Goal: Answer question/provide support

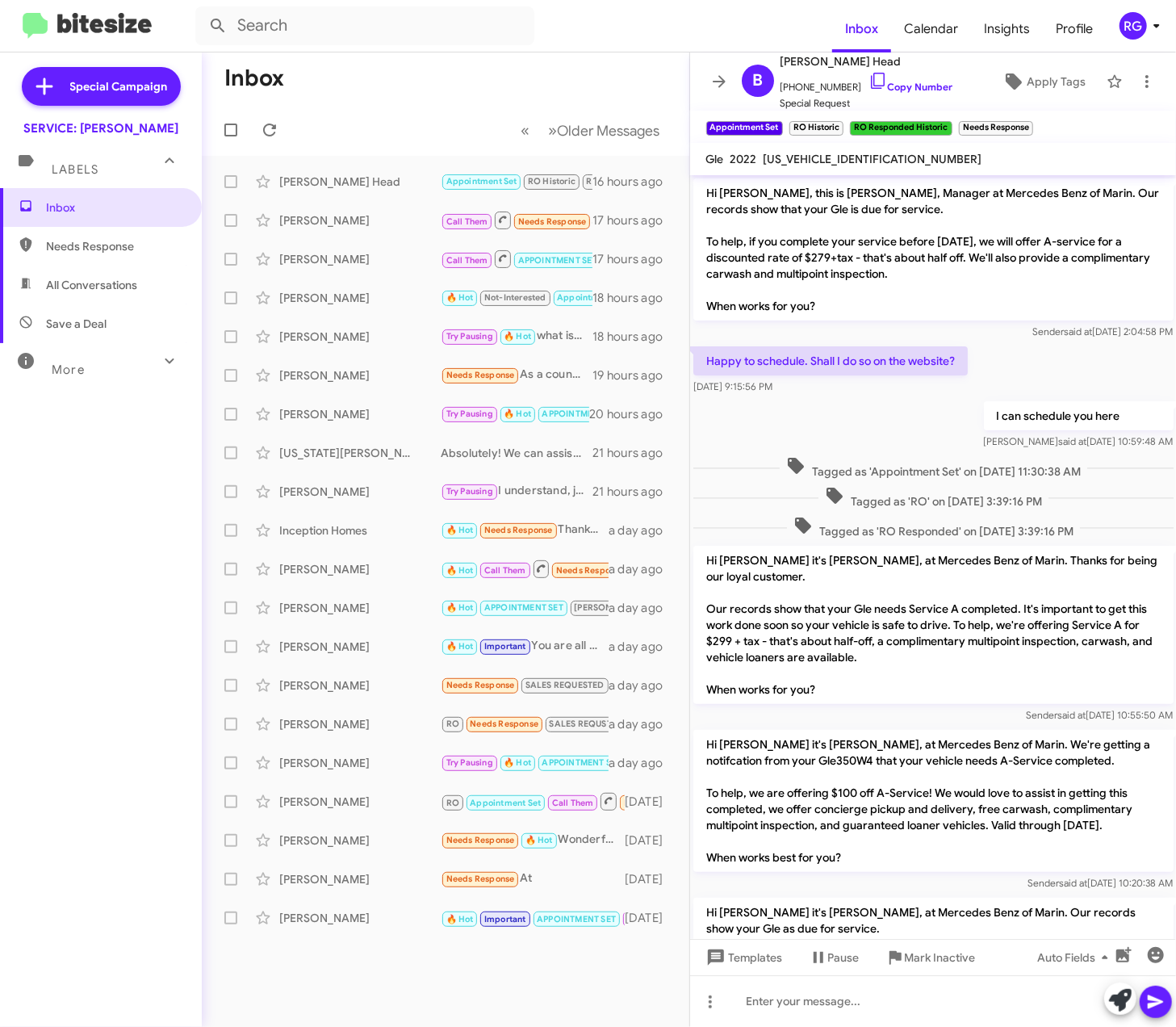
scroll to position [681, 0]
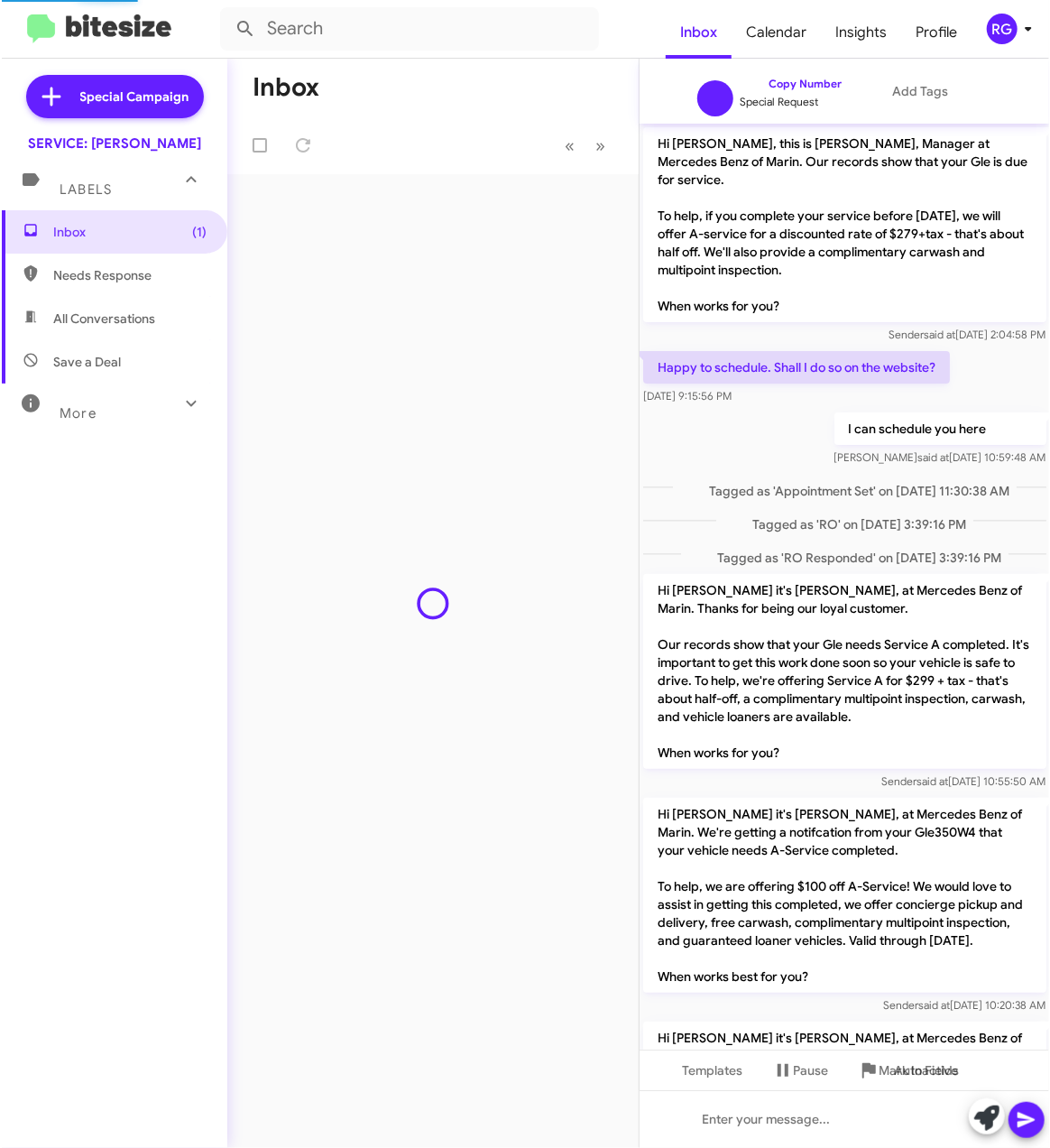
scroll to position [850, 0]
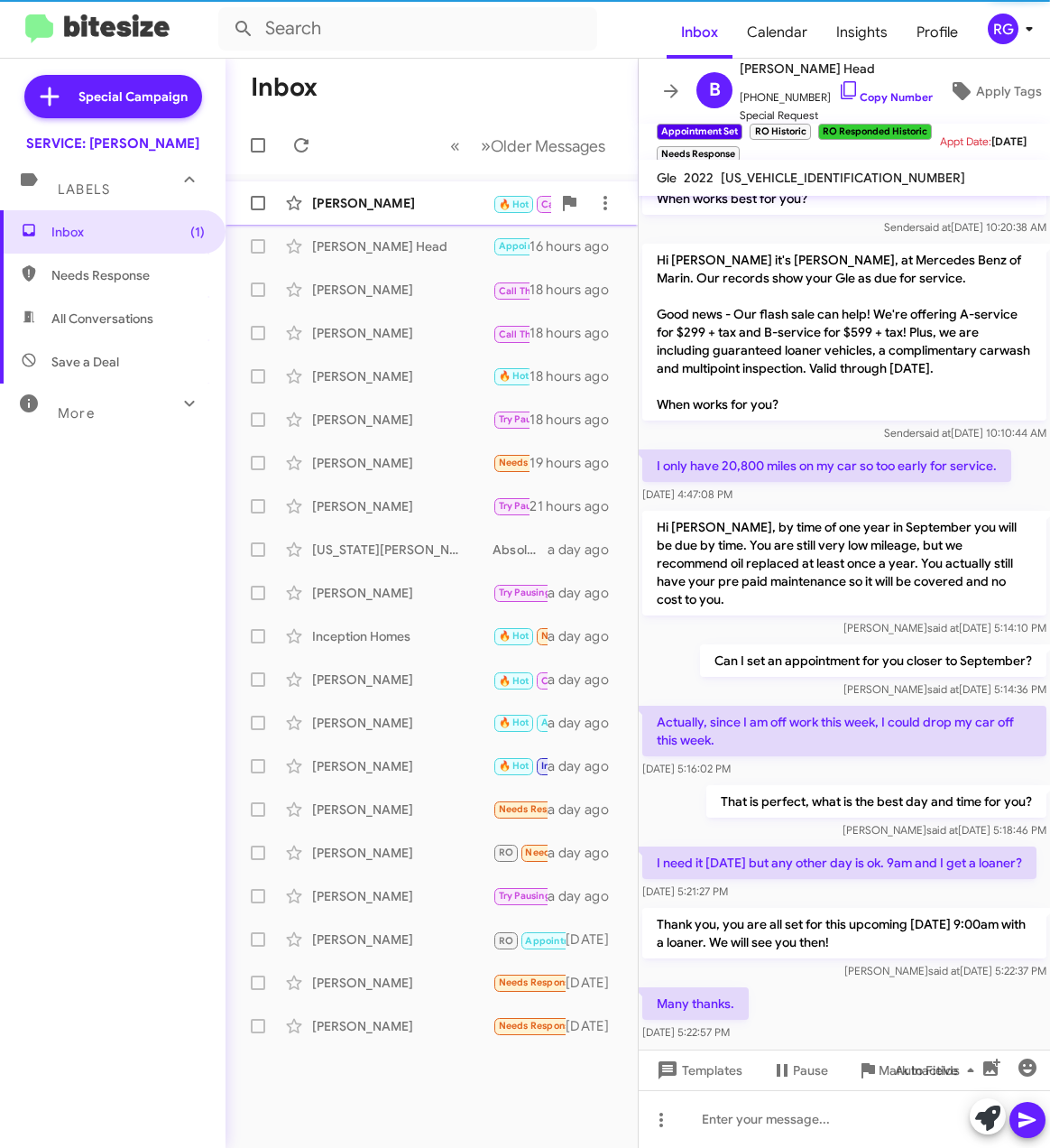
click at [401, 199] on div "Elona Koci" at bounding box center [402, 203] width 180 height 18
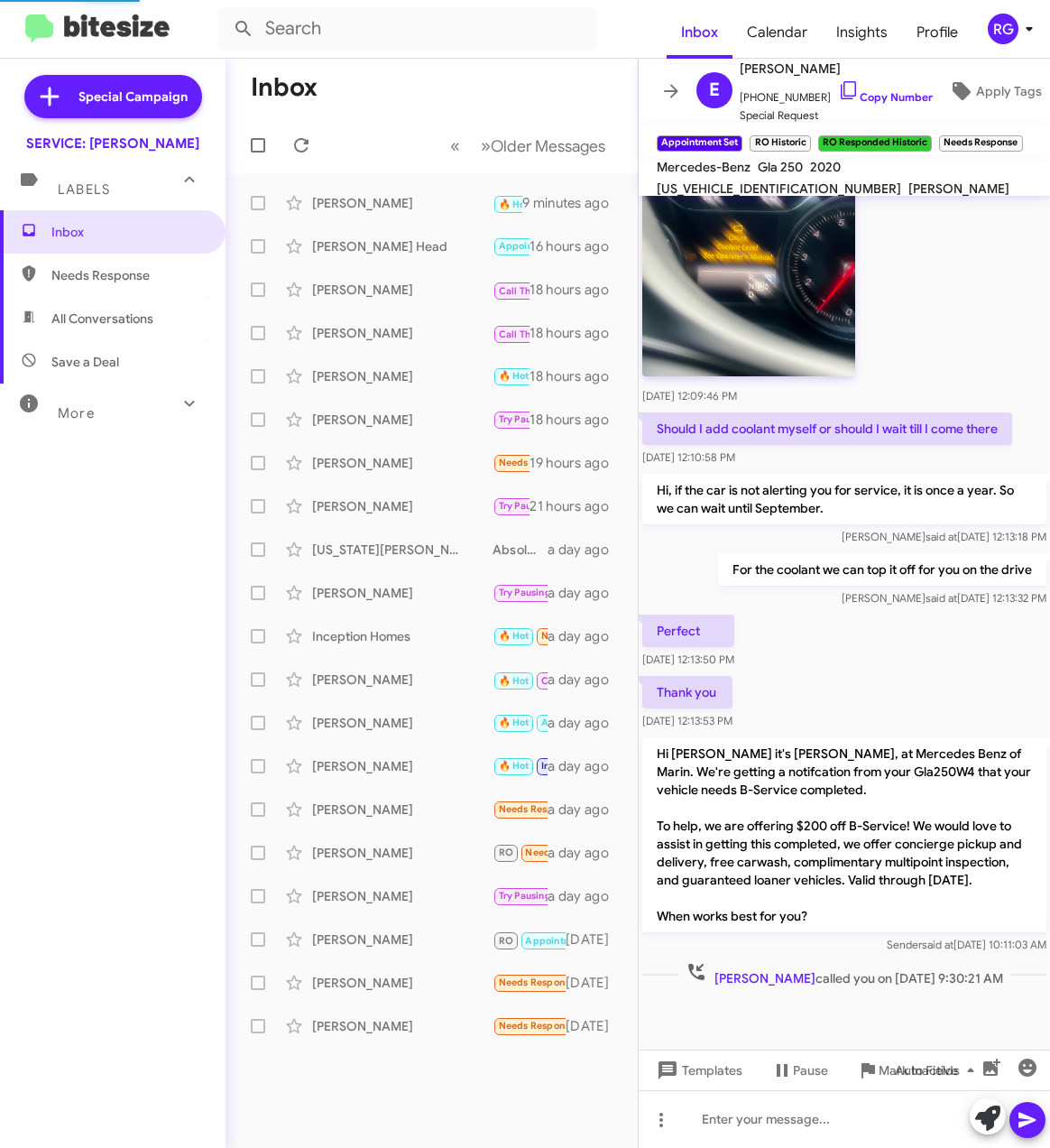
scroll to position [655, 0]
click at [901, 180] on span "WDCTG4GB3LJ658315" at bounding box center [778, 188] width 245 height 16
copy span "WDCTG4GB3LJ658315"
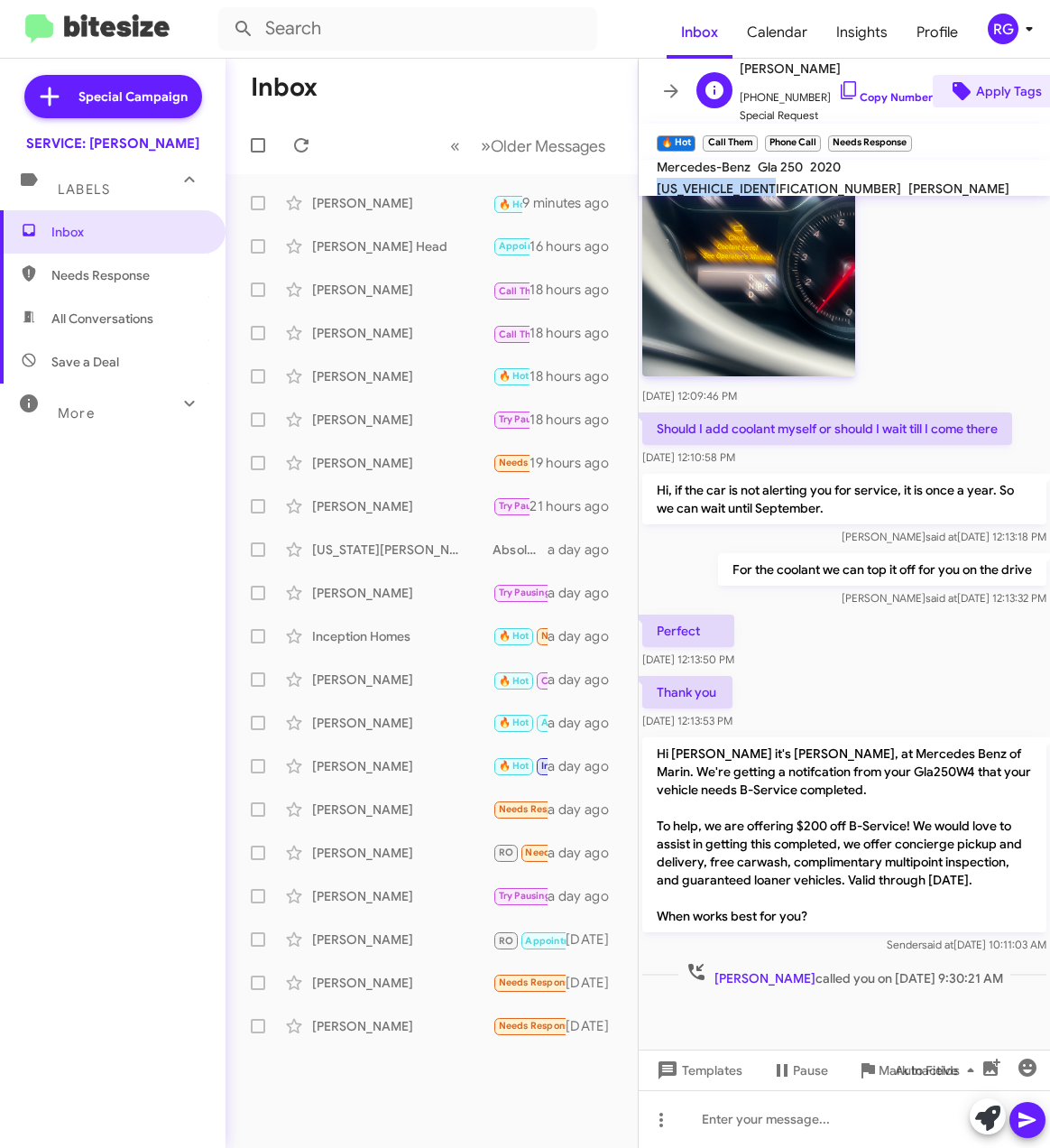
click at [976, 90] on span "Apply Tags" at bounding box center [1009, 91] width 66 height 33
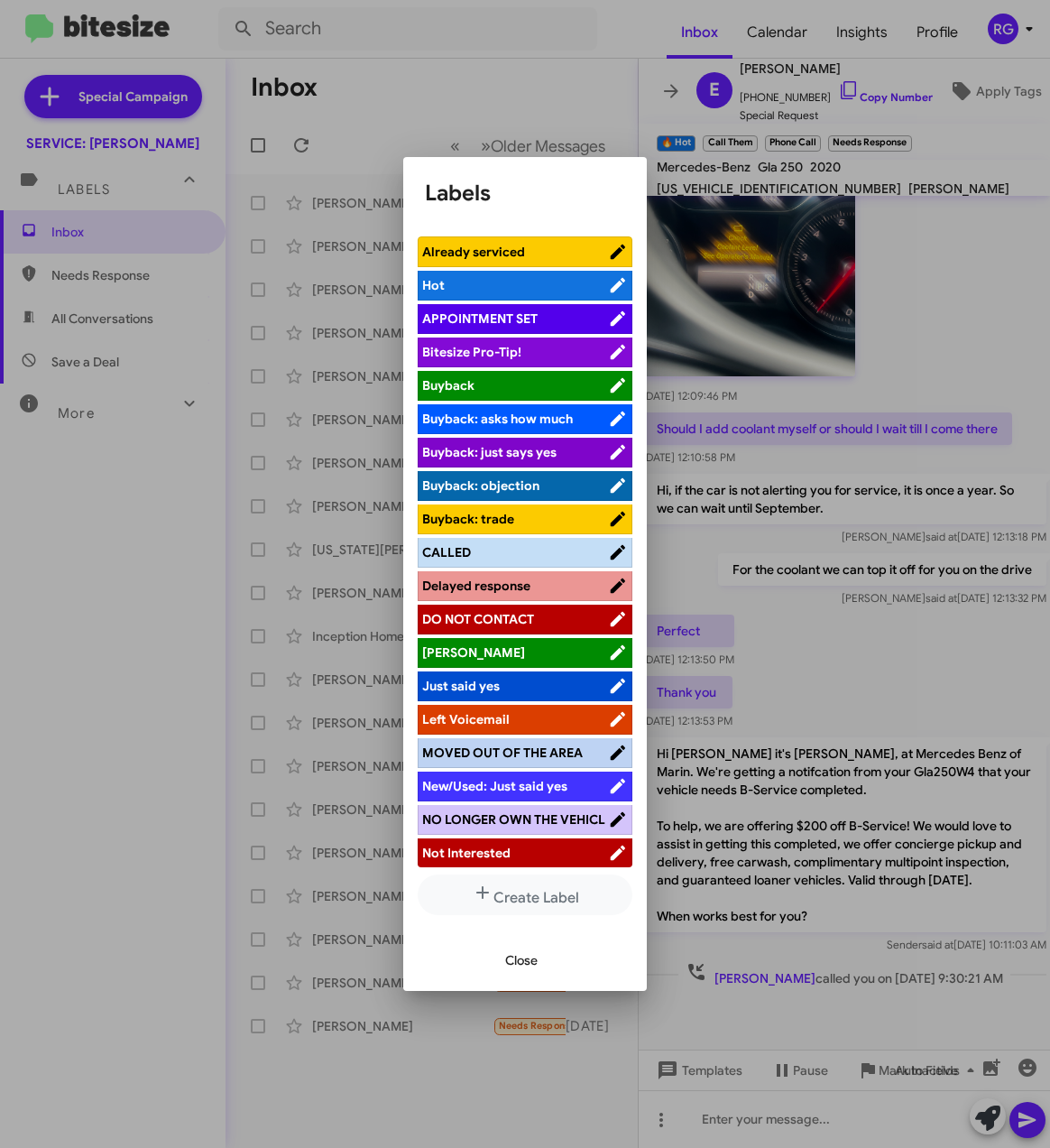
click at [524, 303] on ul "Already serviced Hot APPOINTMENT SET Bitesize Pro-Tip! Buyback Buyback: asks ho…" at bounding box center [524, 551] width 215 height 631
click at [505, 325] on span "APPOINTMENT SET" at bounding box center [479, 318] width 115 height 16
click at [521, 978] on div "Close" at bounding box center [525, 959] width 201 height 61
click at [519, 971] on span "Close" at bounding box center [521, 959] width 33 height 33
